Goal: Book appointment/travel/reservation

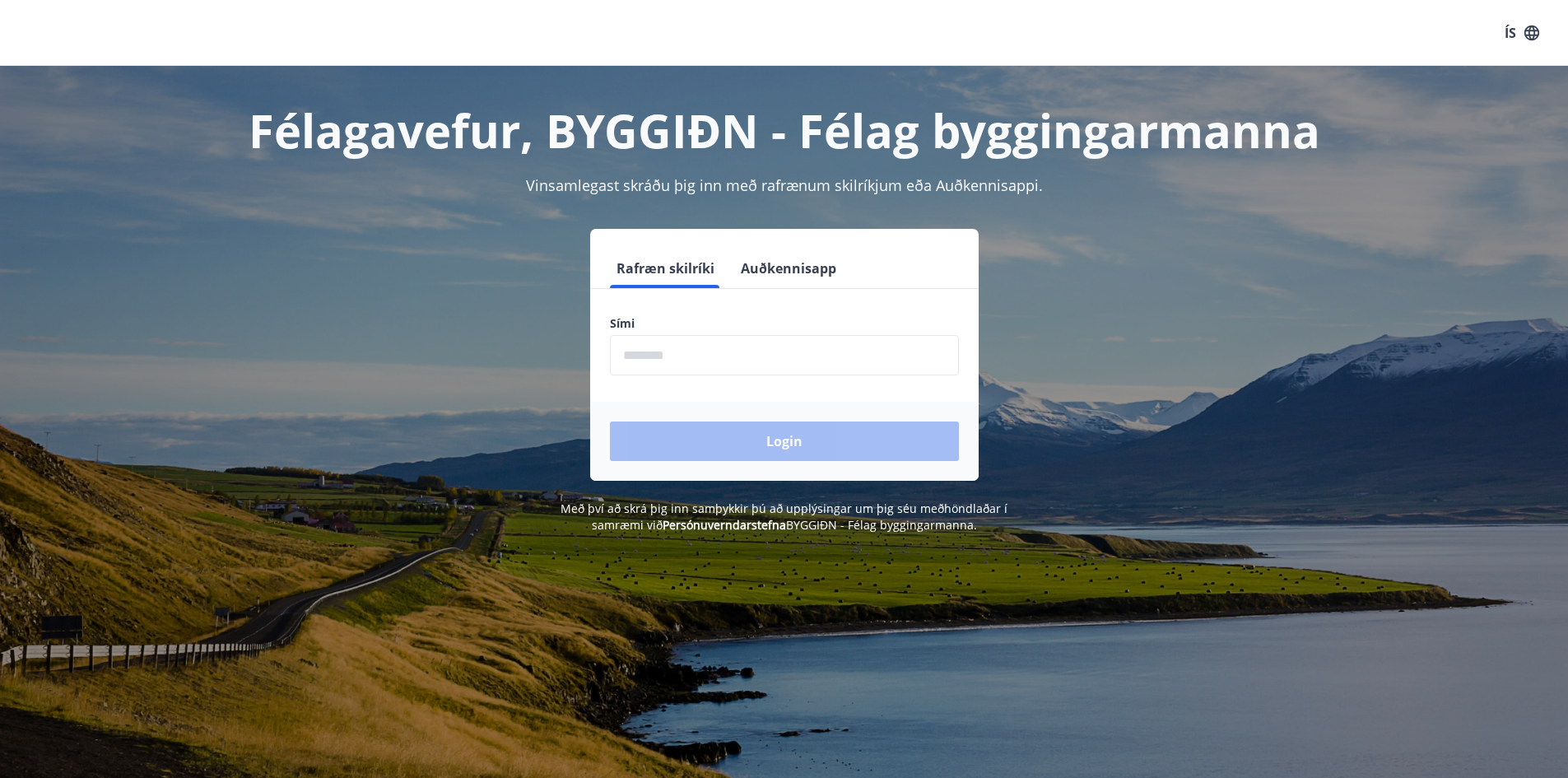
click at [712, 348] on input "phone" at bounding box center [785, 355] width 349 height 40
type input "********"
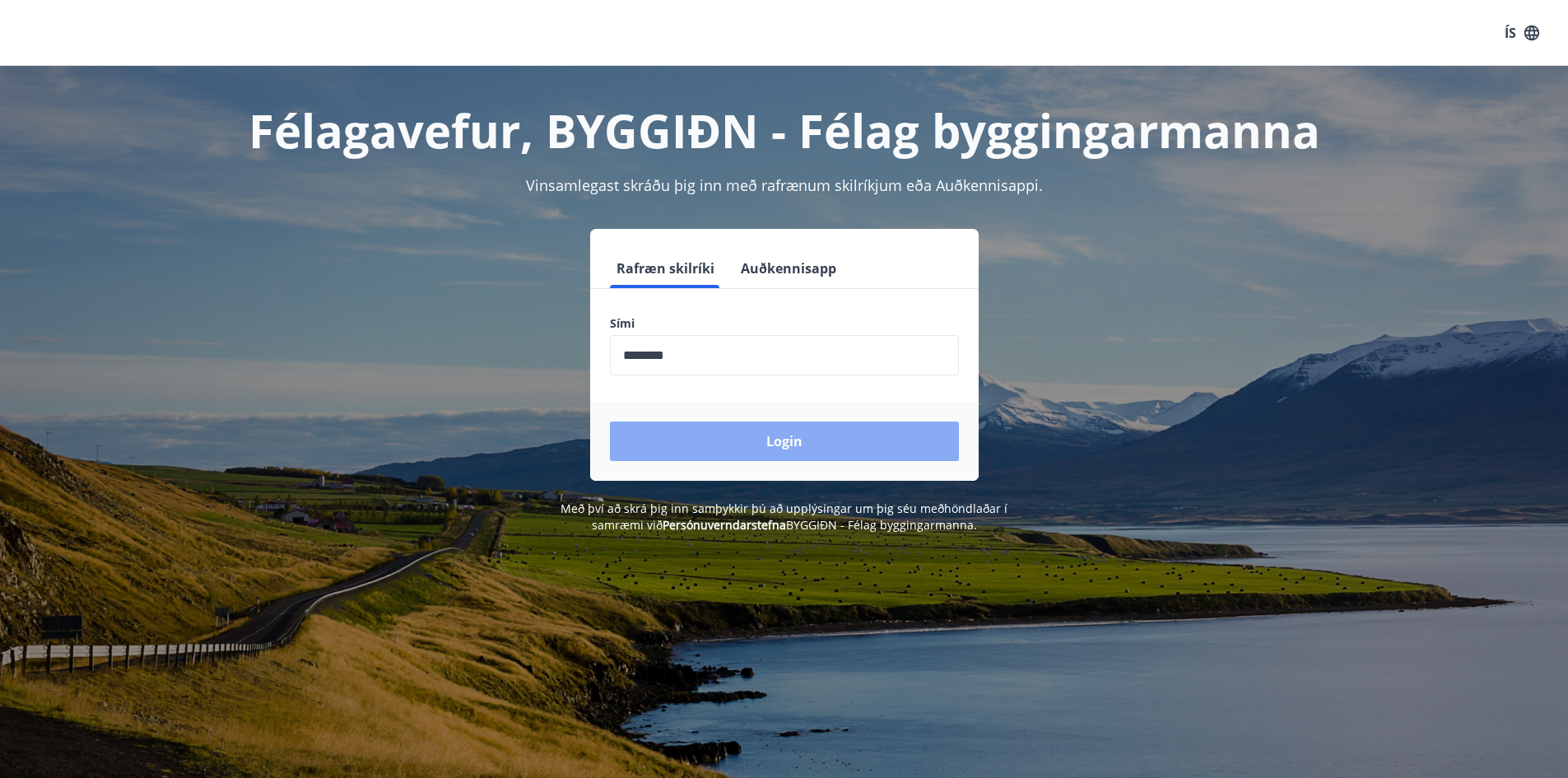
click at [784, 439] on button "Login" at bounding box center [785, 440] width 349 height 39
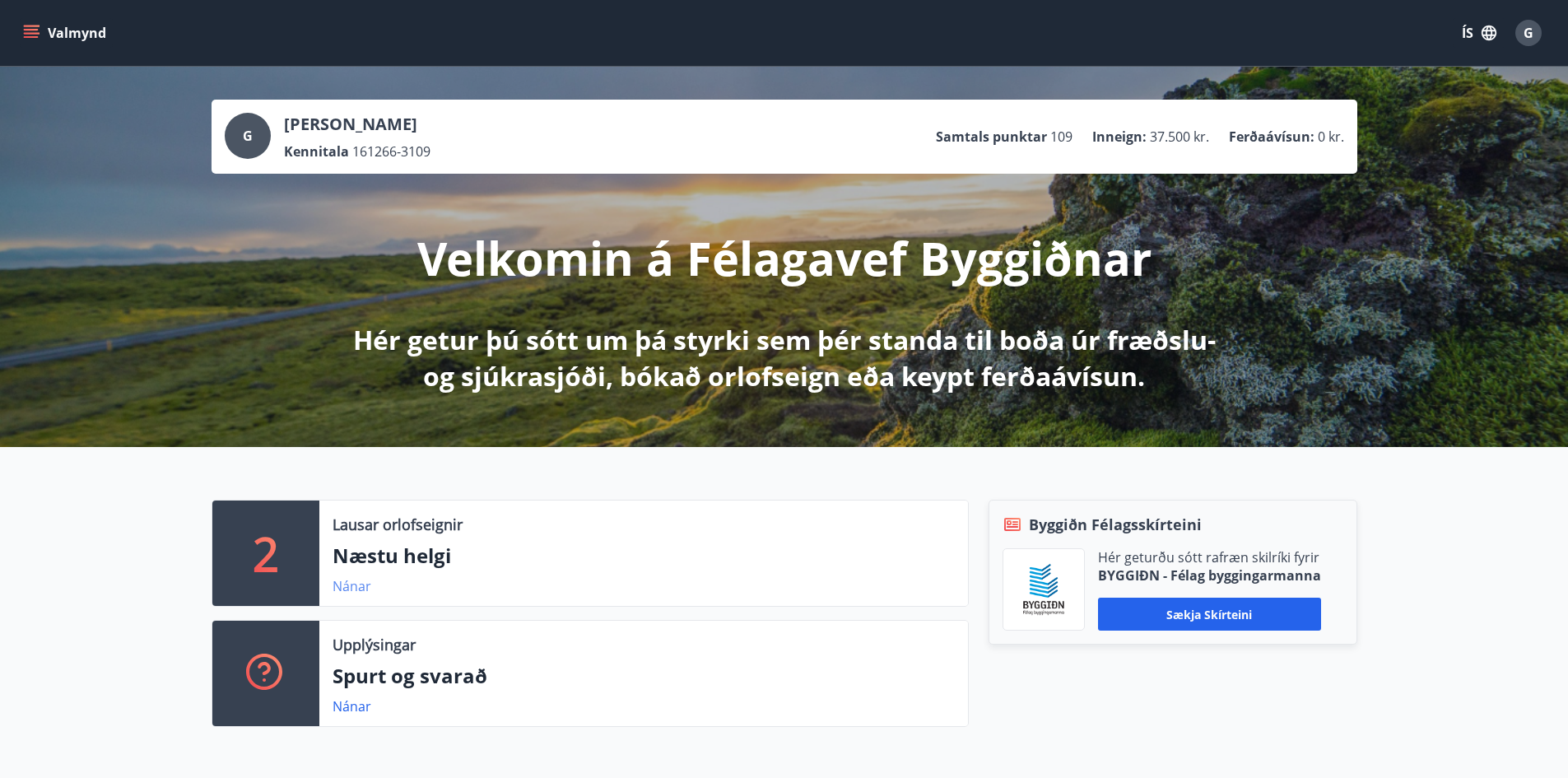
click at [347, 582] on link "Nánar" at bounding box center [352, 585] width 38 height 18
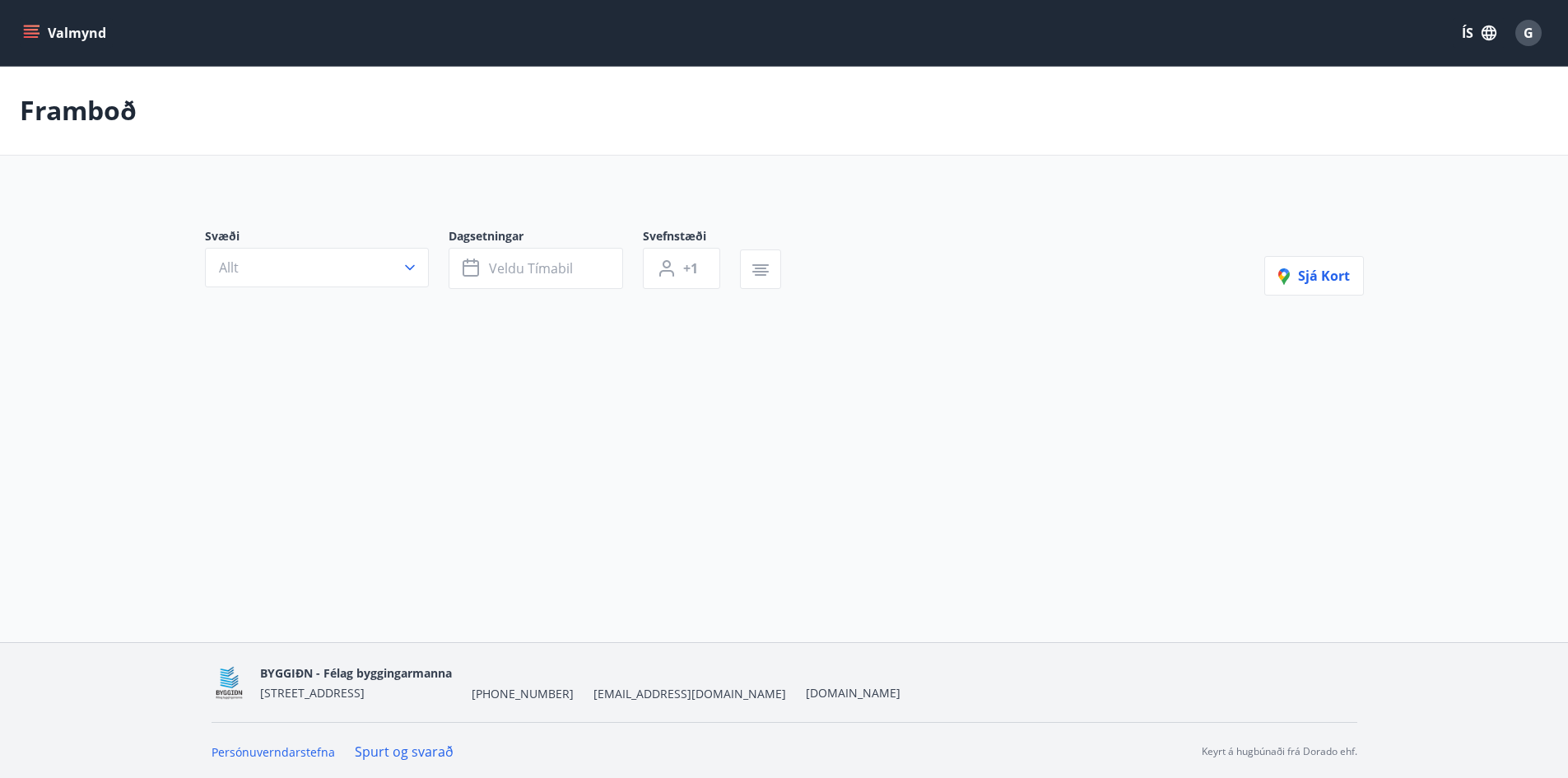
type input "*"
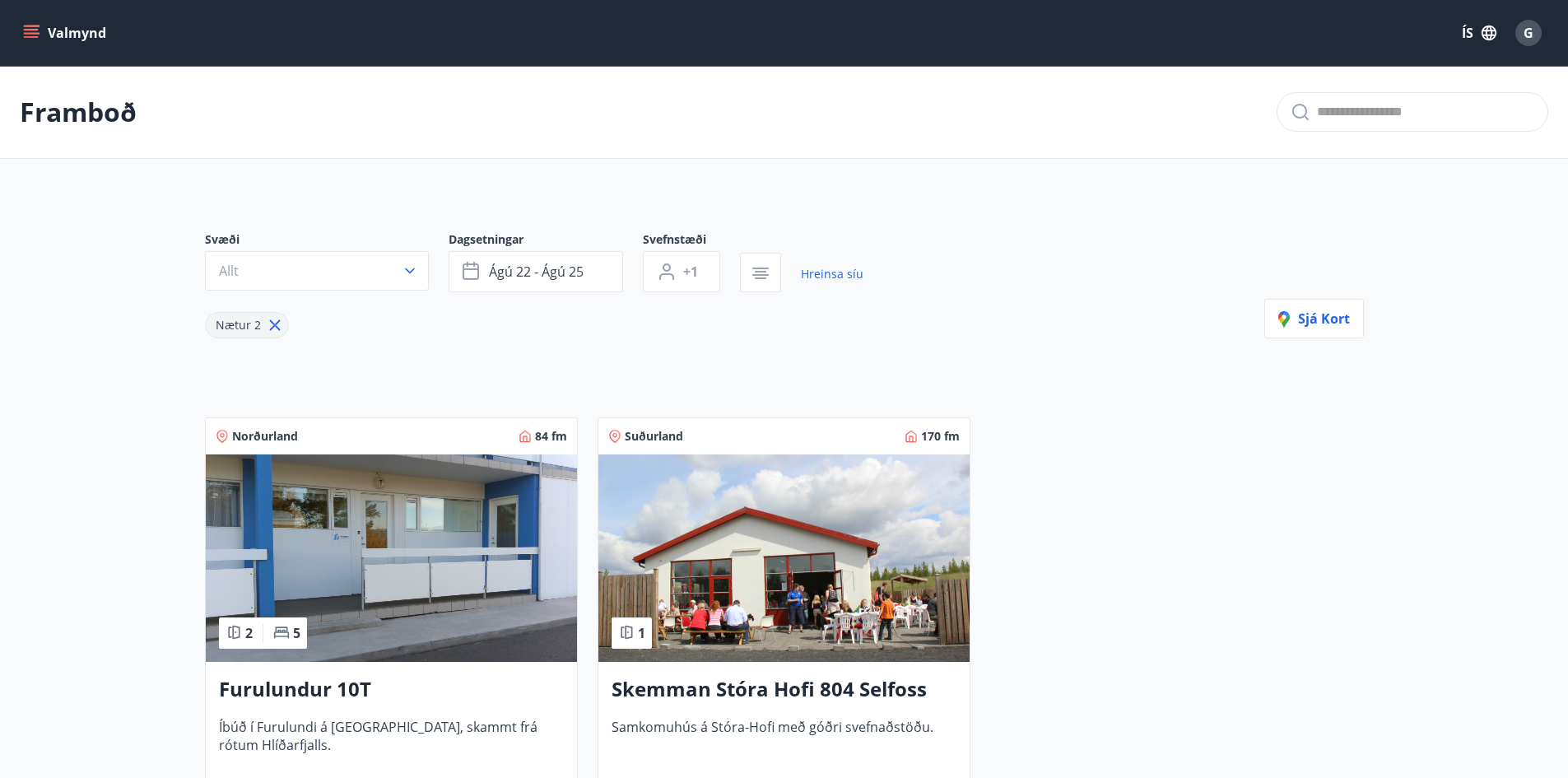
click at [37, 32] on icon "menu" at bounding box center [31, 33] width 16 height 16
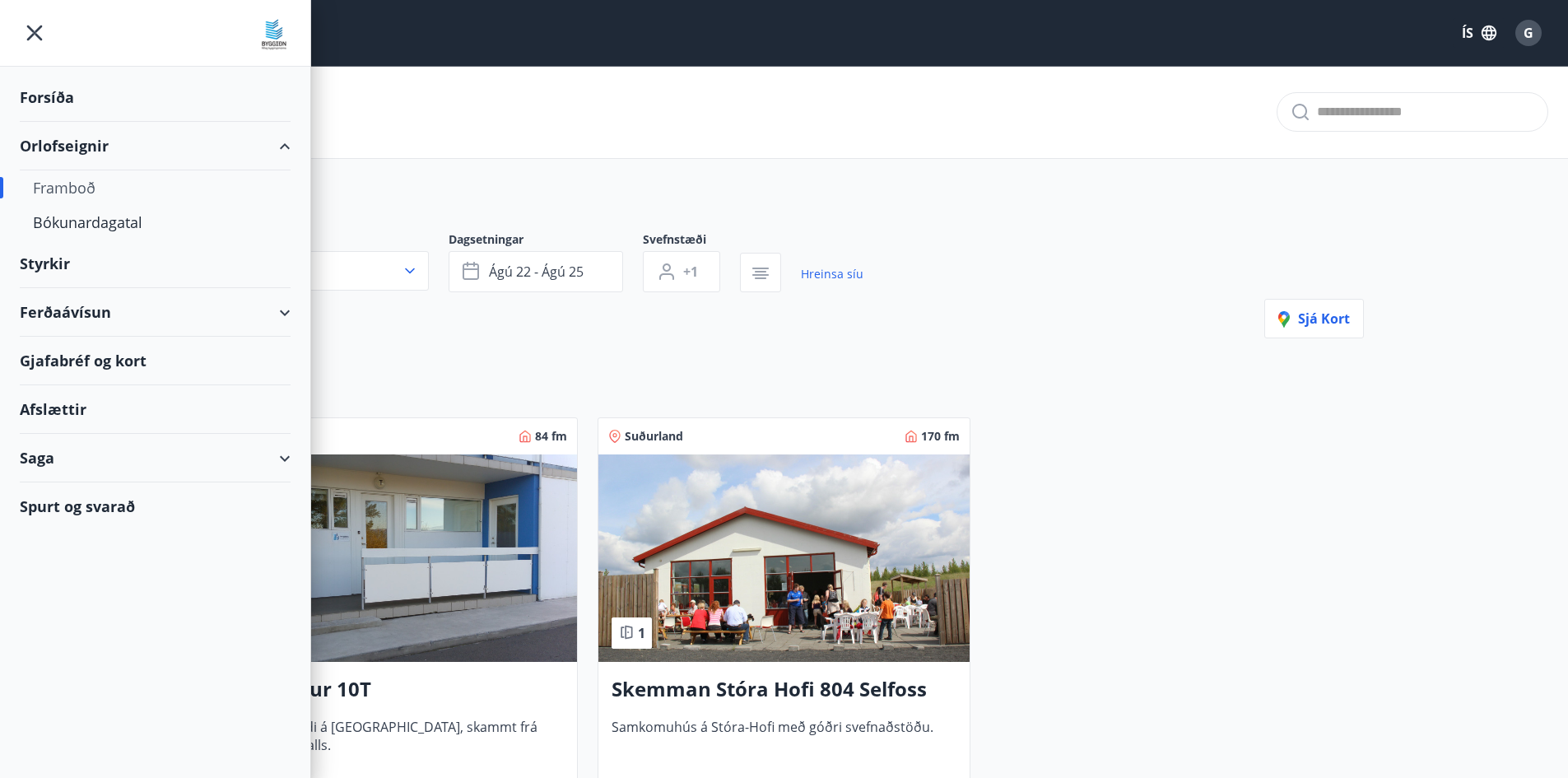
click at [66, 91] on div "Forsíða" at bounding box center [155, 97] width 271 height 49
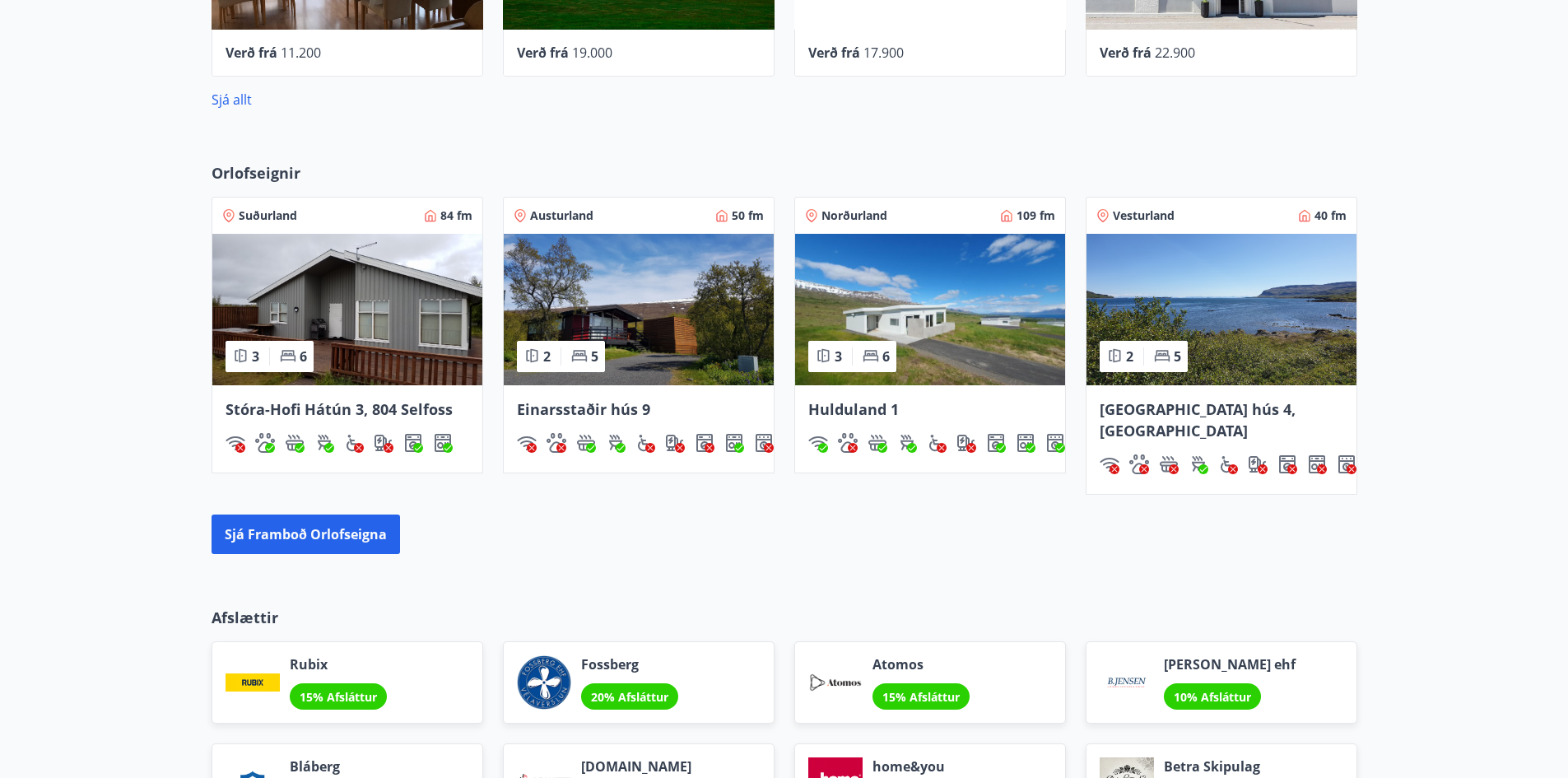
scroll to position [987, 0]
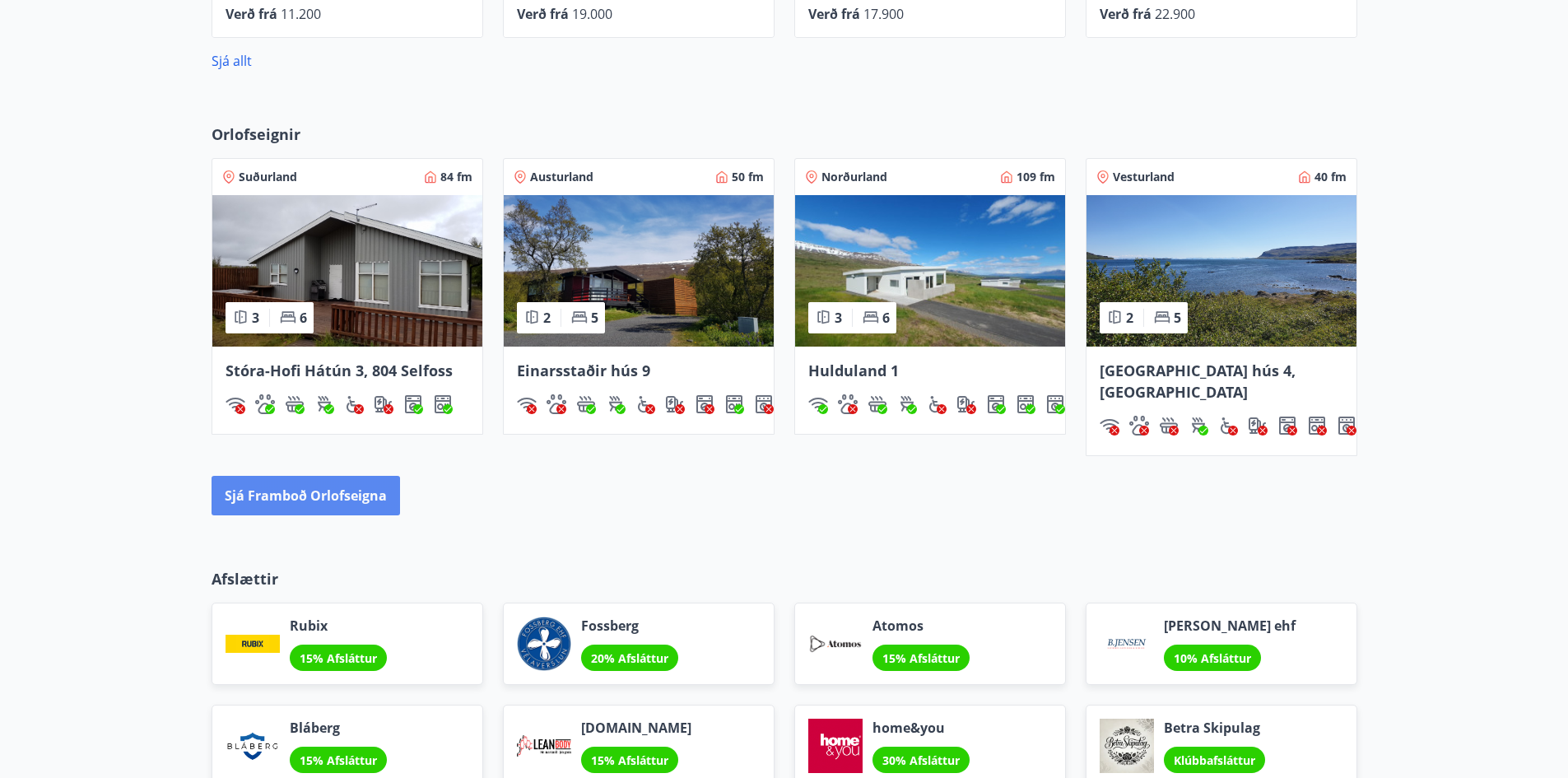
click at [311, 476] on button "Sjá framboð orlofseigna" at bounding box center [305, 495] width 188 height 39
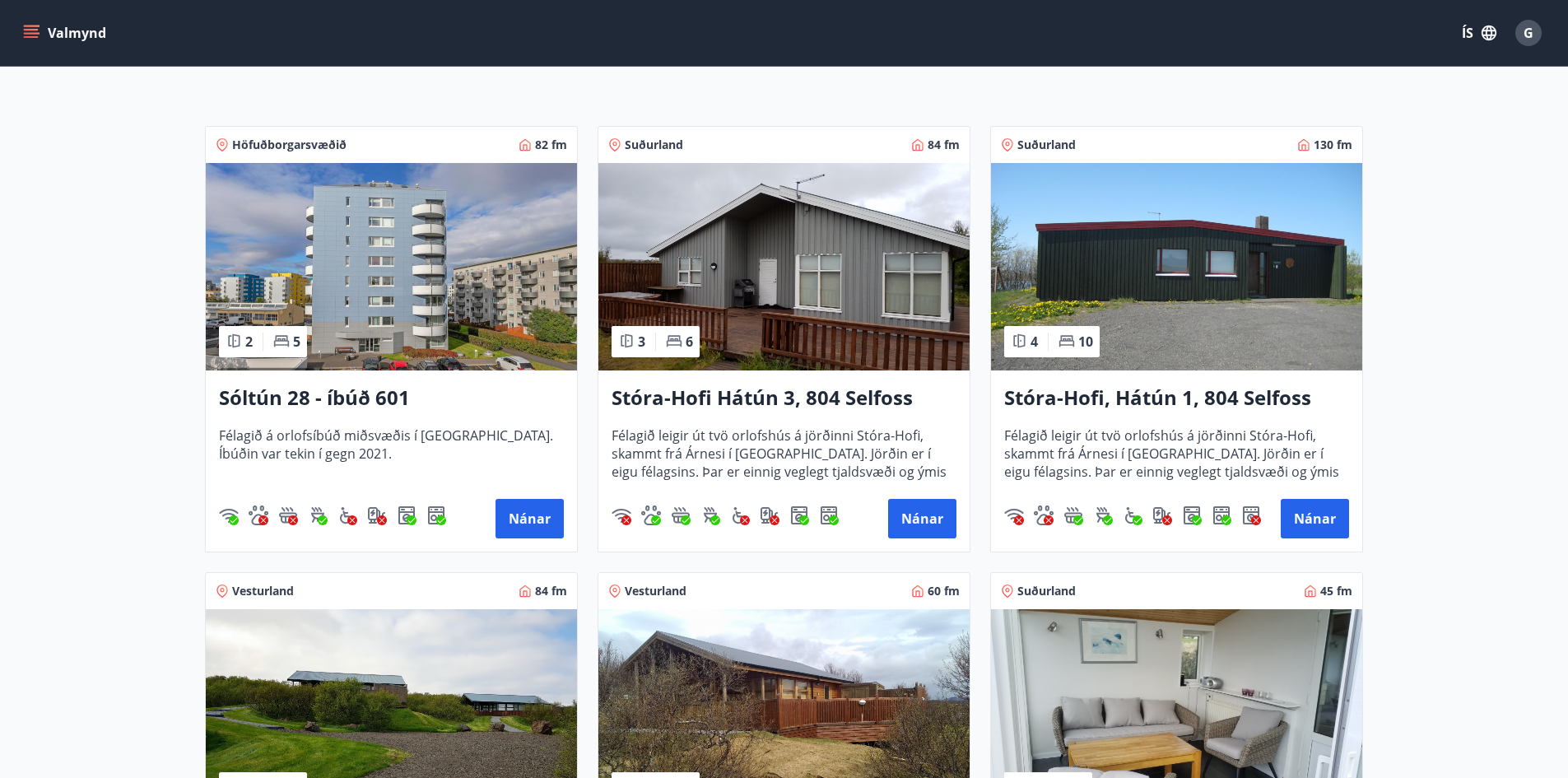
scroll to position [329, 0]
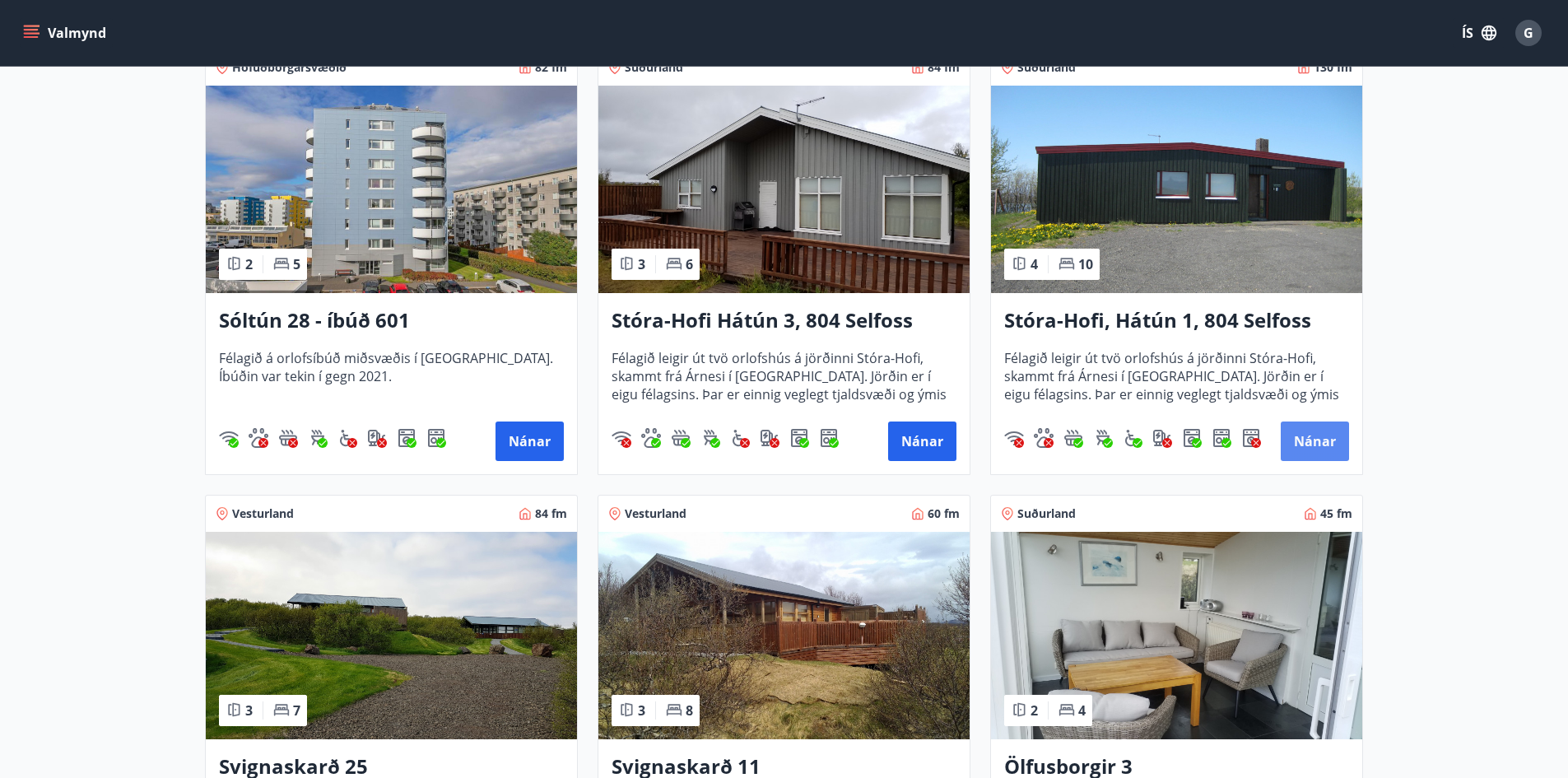
click at [1314, 434] on button "Nánar" at bounding box center [1315, 440] width 68 height 39
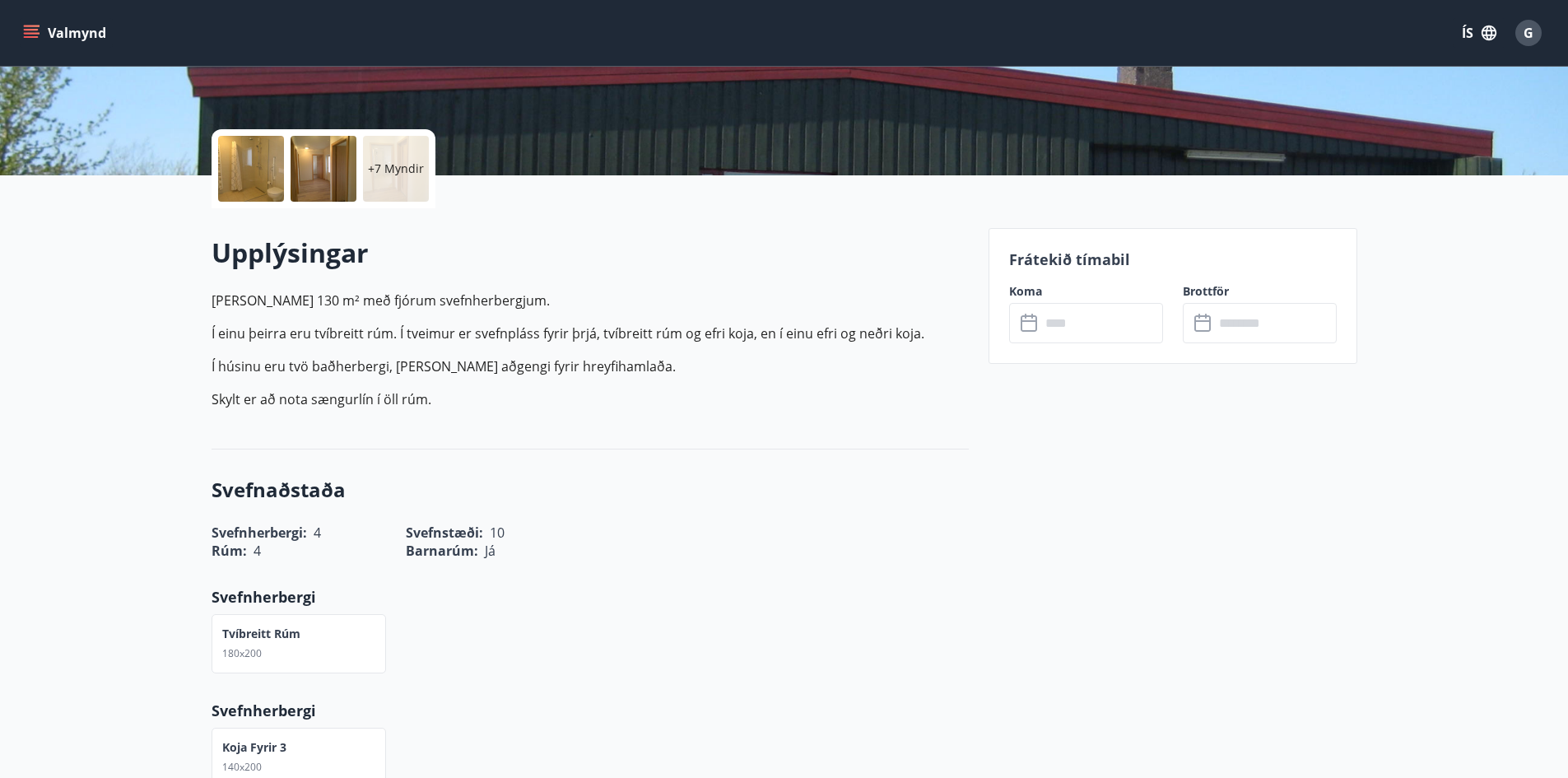
scroll to position [329, 0]
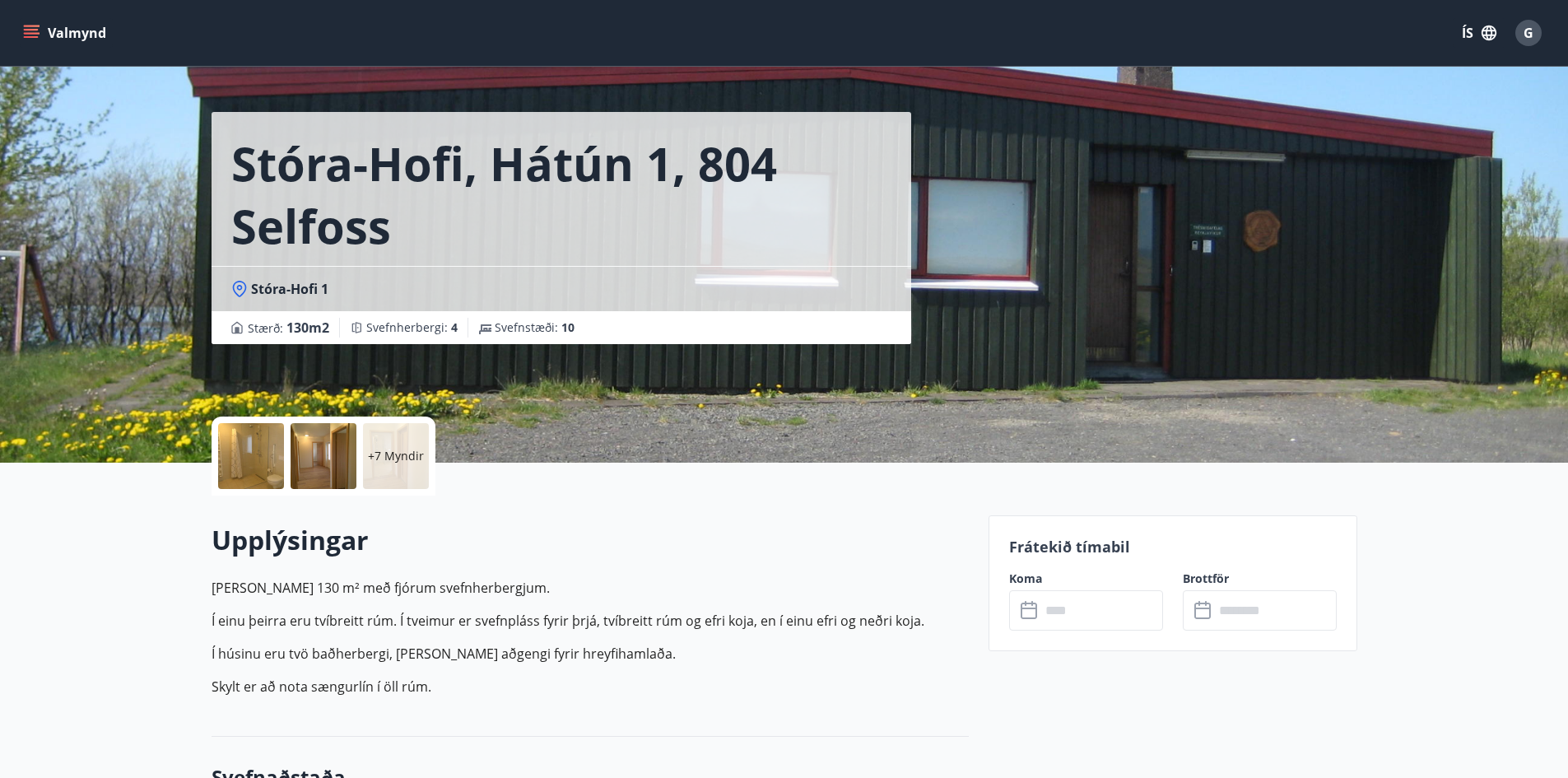
scroll to position [0, 0]
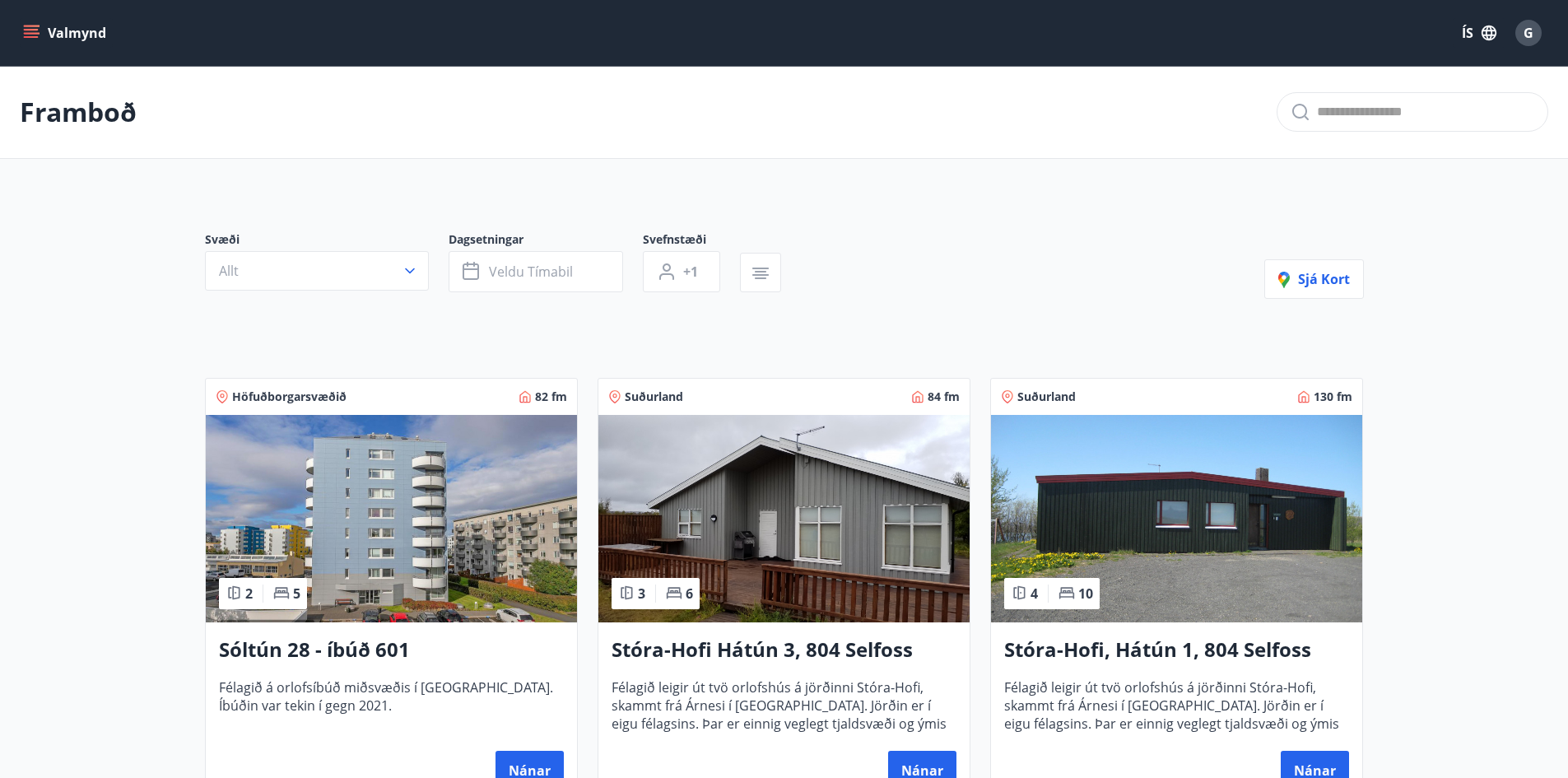
click at [32, 28] on icon "menu" at bounding box center [31, 33] width 16 height 16
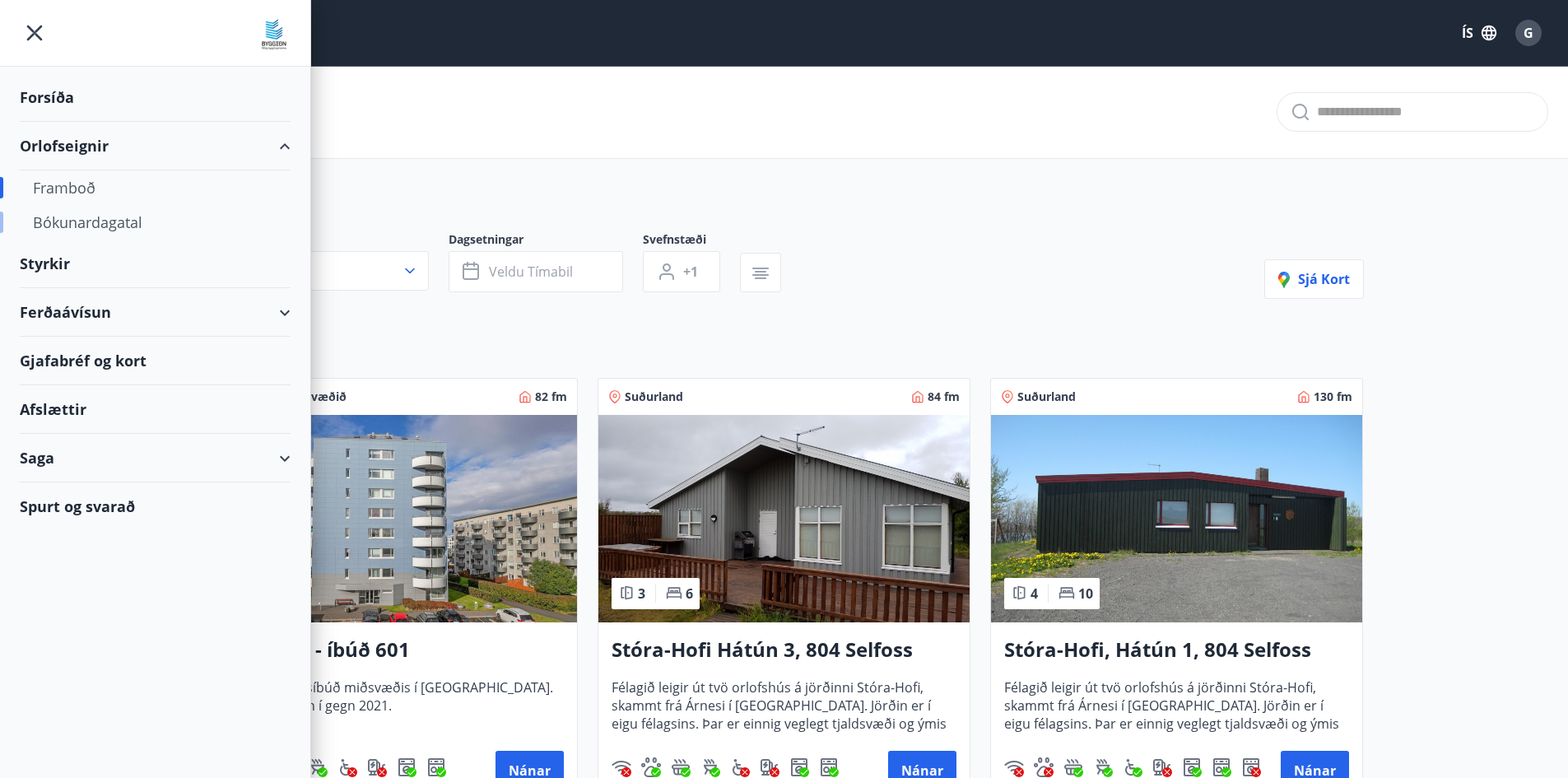
click at [109, 223] on div "Bókunardagatal" at bounding box center [154, 223] width 245 height 35
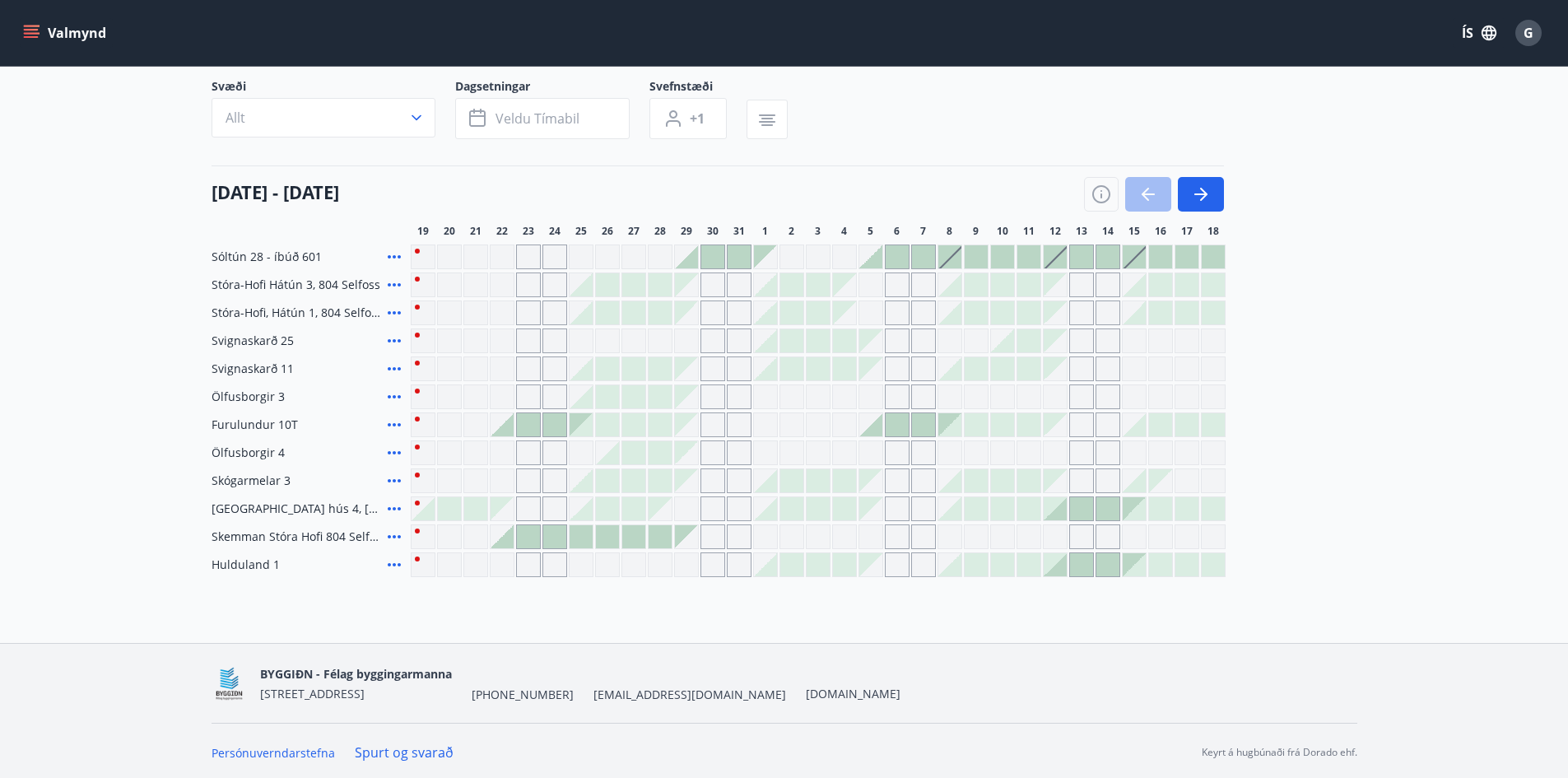
scroll to position [117, 0]
click at [1202, 187] on icon "button" at bounding box center [1204, 191] width 8 height 13
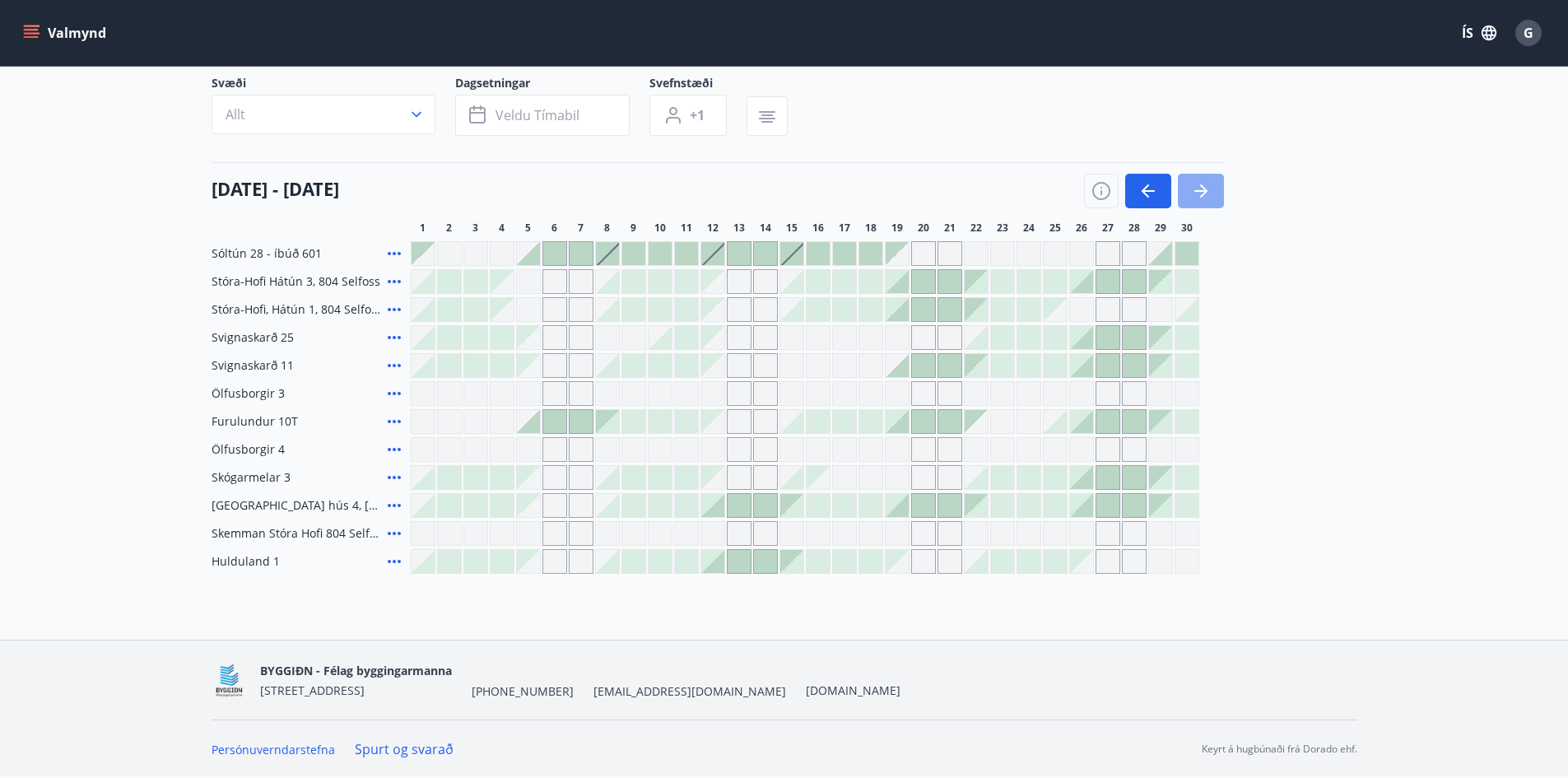
click at [1202, 187] on icon "button" at bounding box center [1204, 191] width 8 height 13
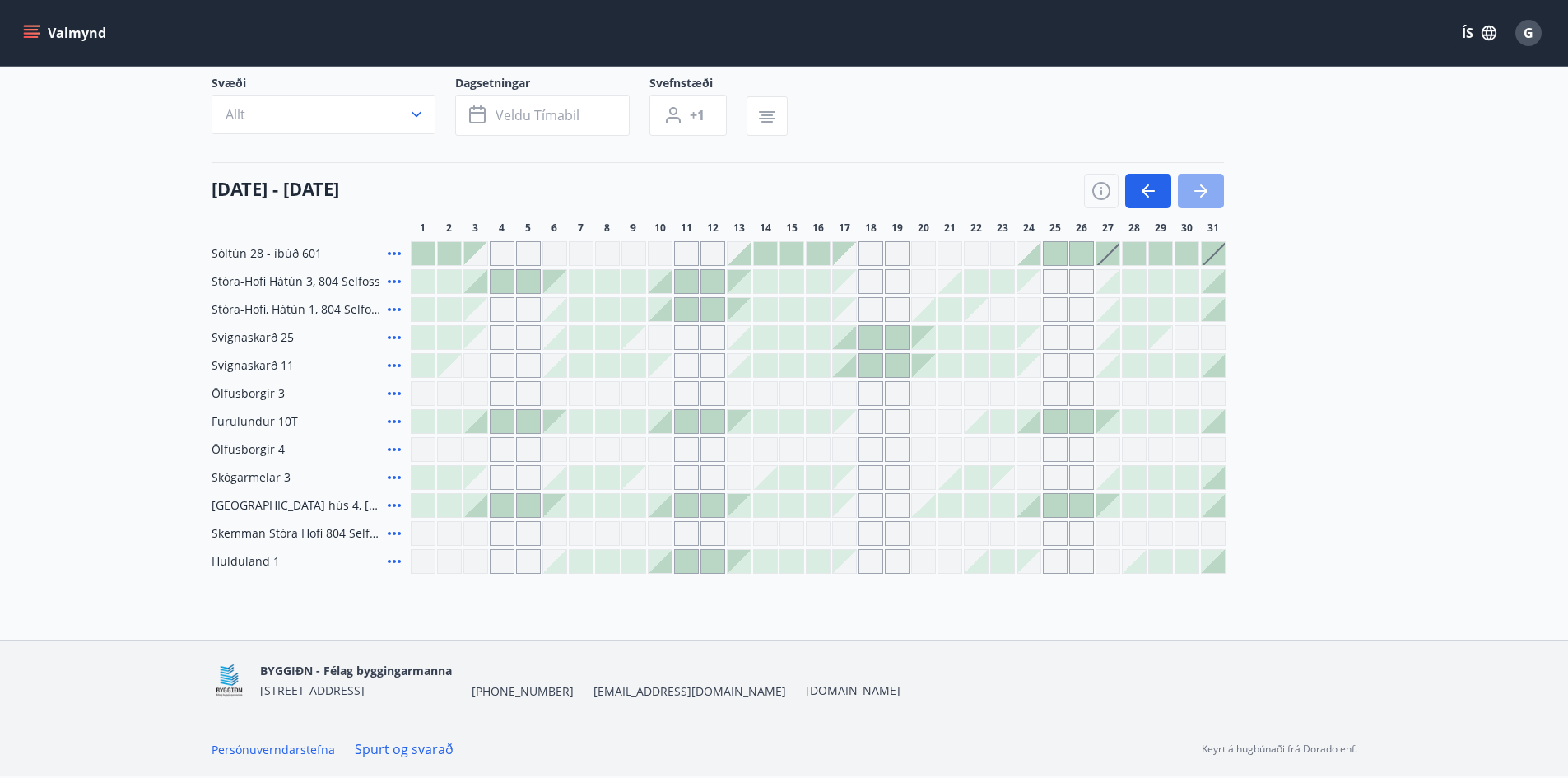
click at [1195, 191] on icon "button" at bounding box center [1201, 191] width 13 height 2
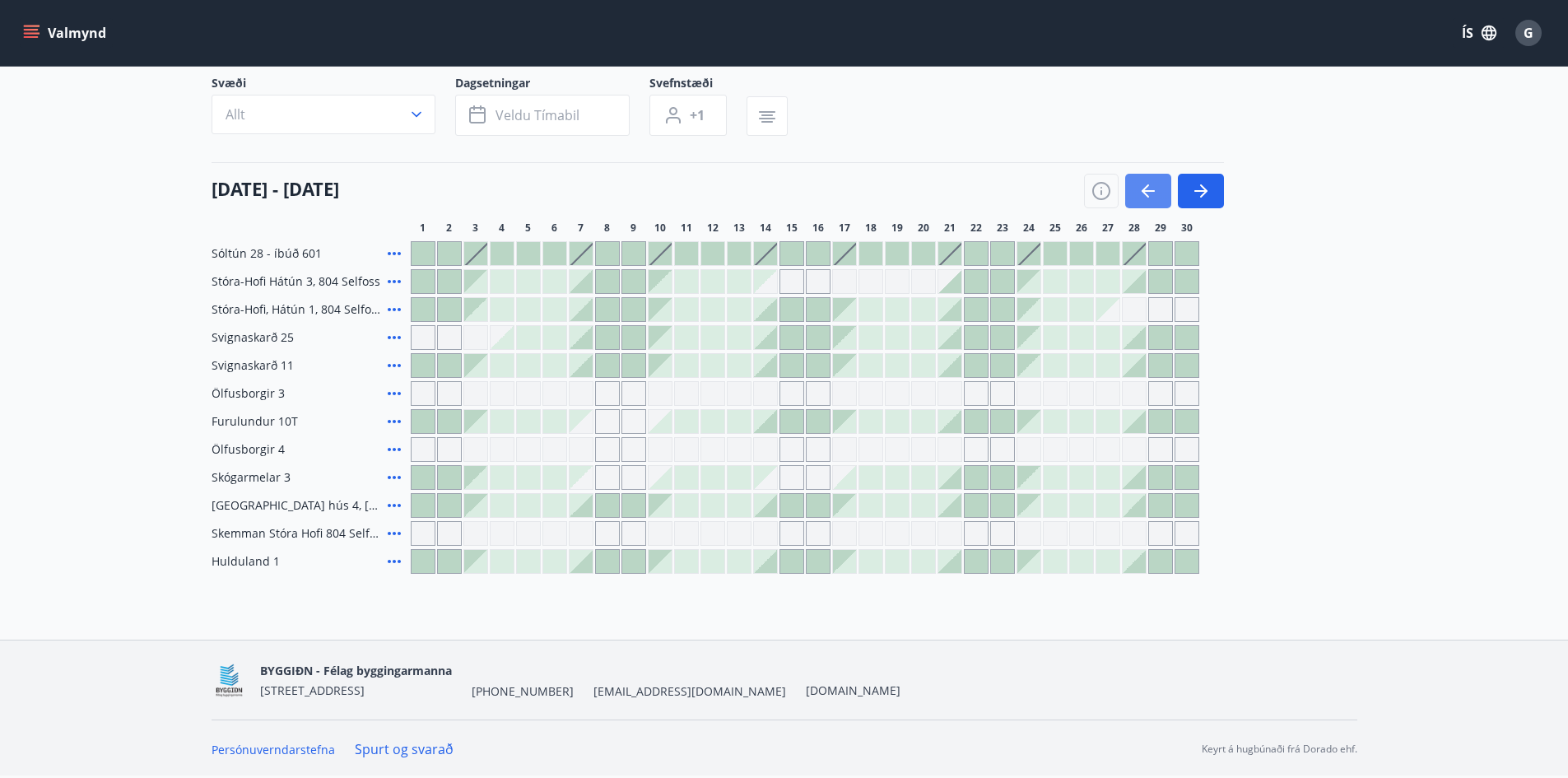
click at [1137, 190] on button "button" at bounding box center [1149, 191] width 46 height 35
click at [1147, 191] on icon "button" at bounding box center [1149, 191] width 13 height 2
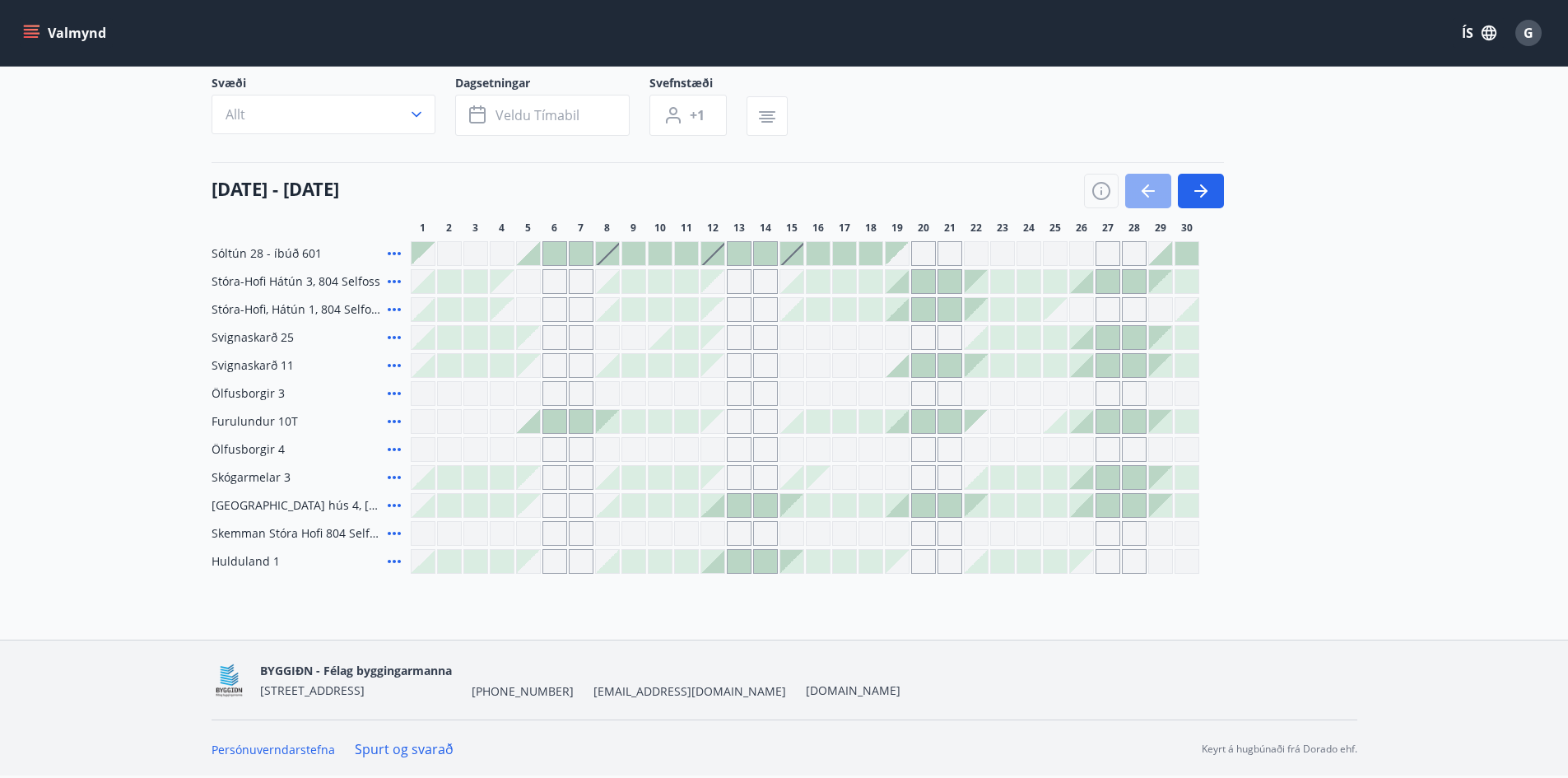
click at [1142, 191] on icon "button" at bounding box center [1146, 191] width 8 height 13
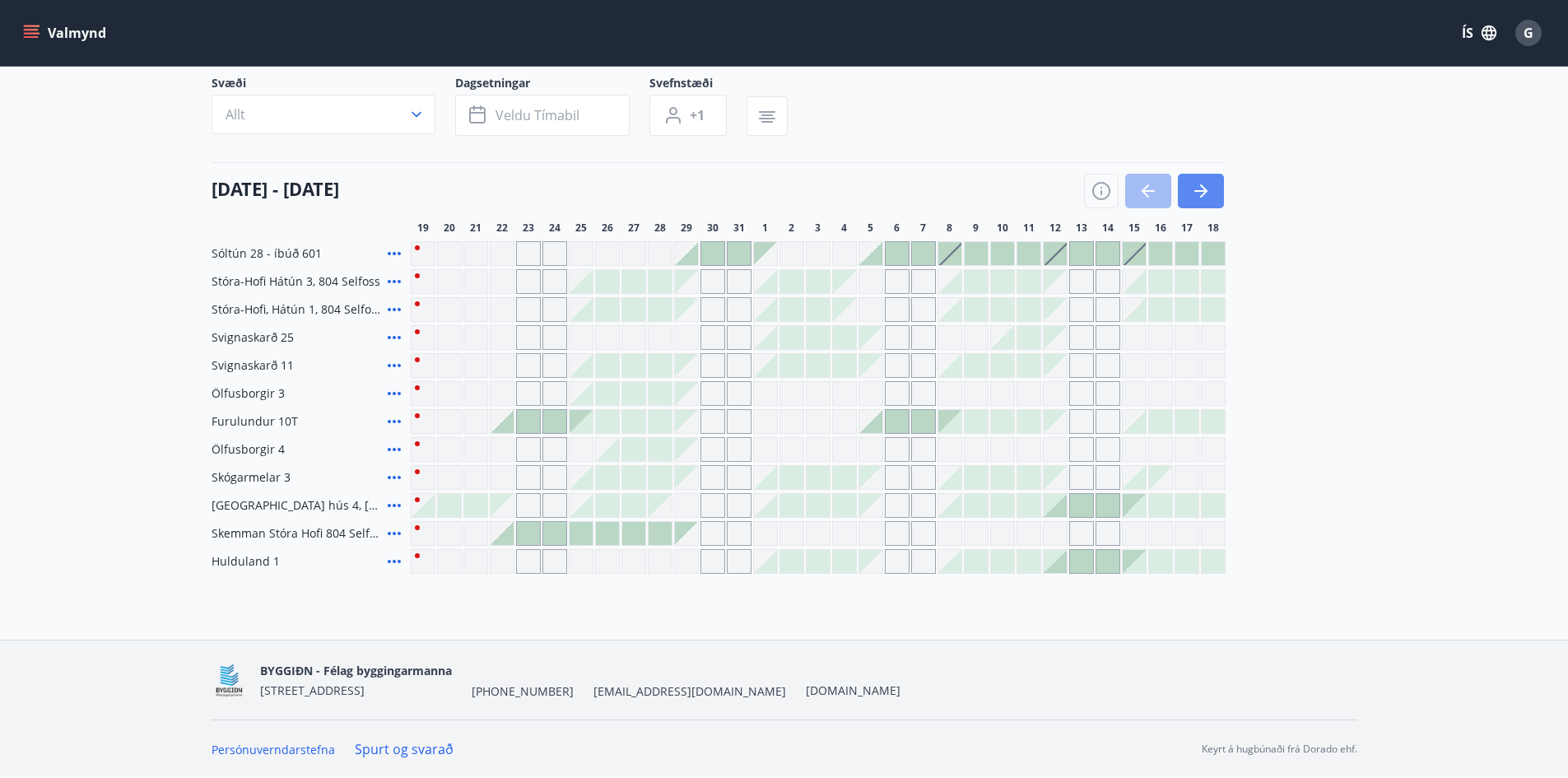
click at [1200, 193] on icon "button" at bounding box center [1200, 191] width 20 height 20
